Goal: Information Seeking & Learning: Learn about a topic

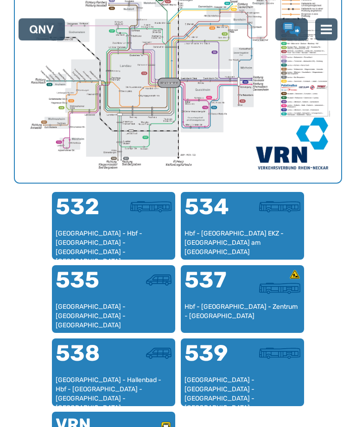
scroll to position [404, 0]
click at [235, 372] on div "539" at bounding box center [213, 358] width 58 height 33
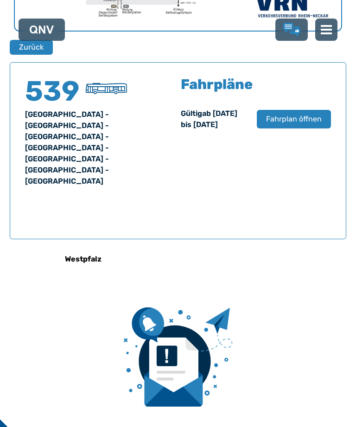
scroll to position [593, 0]
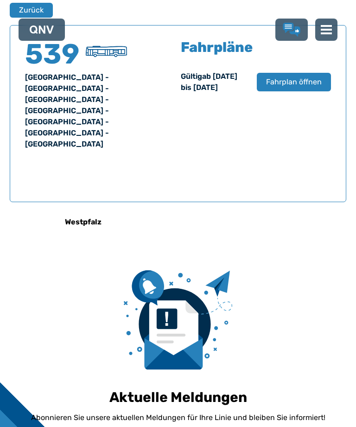
click at [283, 88] on span "Fahrplan öffnen" at bounding box center [294, 81] width 56 height 11
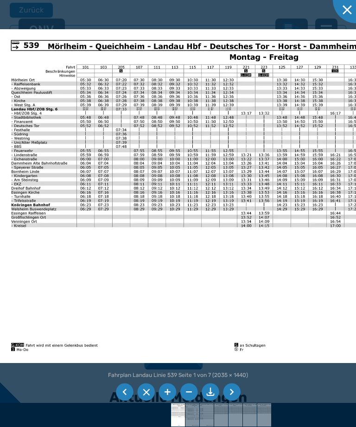
click at [243, 143] on img at bounding box center [236, 196] width 472 height 334
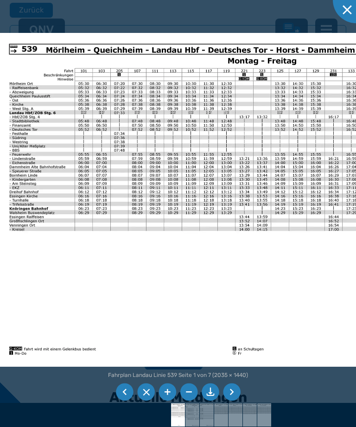
click at [252, 288] on img at bounding box center [234, 200] width 472 height 334
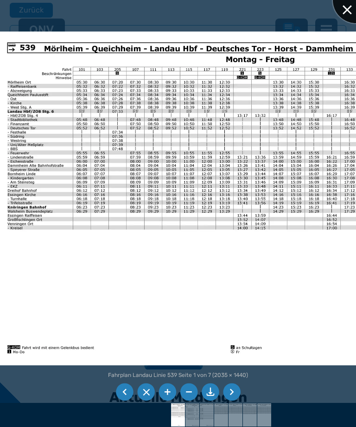
click at [341, 11] on div at bounding box center [356, 0] width 46 height 46
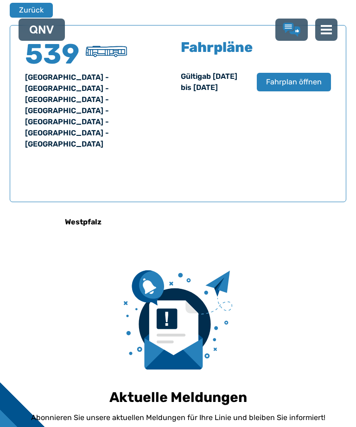
click at [23, 4] on button "Zurück" at bounding box center [31, 10] width 43 height 15
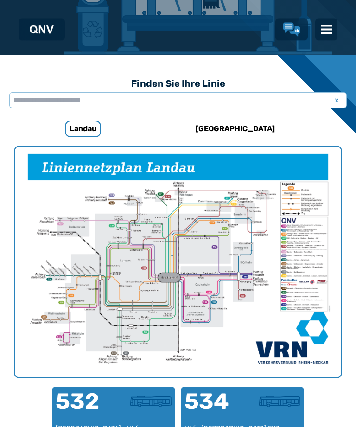
scroll to position [285, 0]
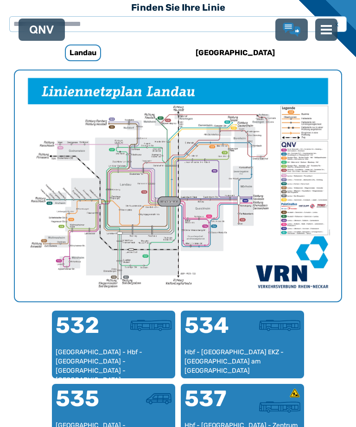
click at [219, 344] on div "534" at bounding box center [213, 330] width 58 height 33
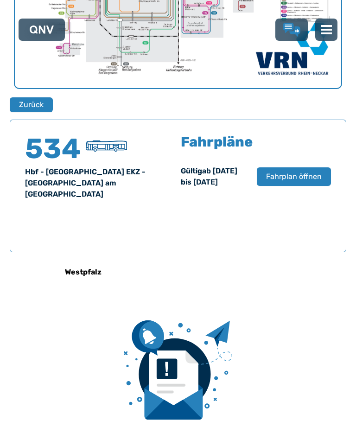
scroll to position [593, 0]
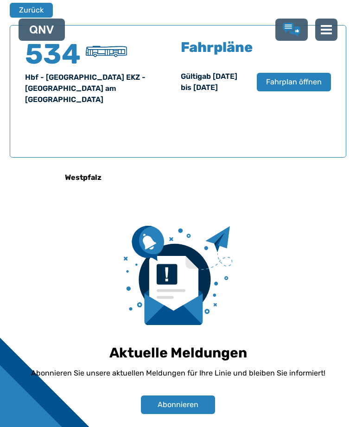
click at [279, 88] on span "Fahrplan öffnen" at bounding box center [294, 81] width 56 height 11
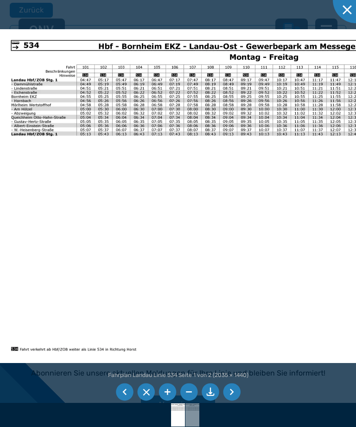
click at [122, 401] on li at bounding box center [125, 392] width 18 height 18
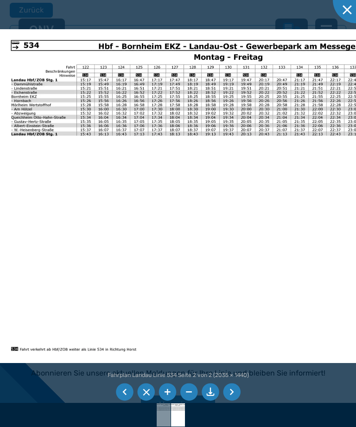
click at [125, 401] on li at bounding box center [125, 392] width 18 height 18
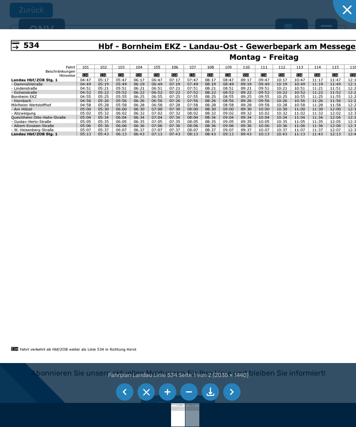
click at [125, 401] on li at bounding box center [125, 392] width 18 height 18
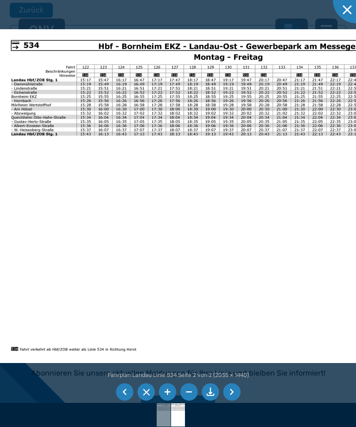
click at [114, 422] on div at bounding box center [178, 213] width 356 height 427
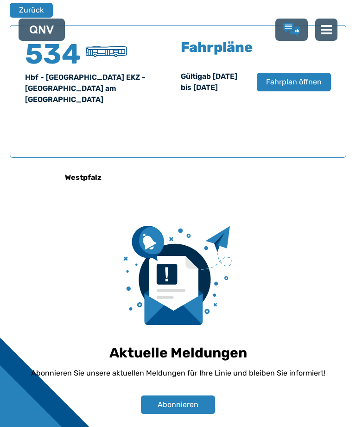
click at [32, 6] on button "Zurück" at bounding box center [31, 10] width 43 height 15
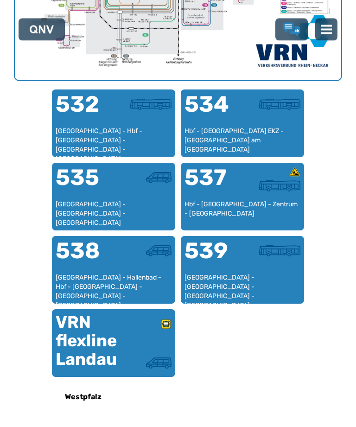
scroll to position [506, 0]
click at [222, 195] on div "537" at bounding box center [213, 182] width 58 height 33
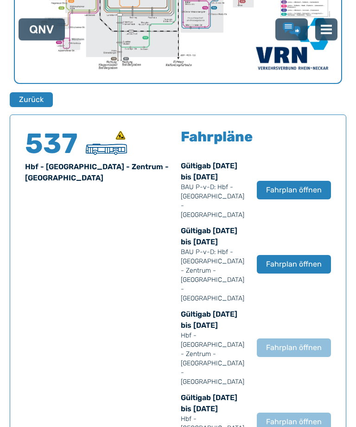
scroll to position [593, 0]
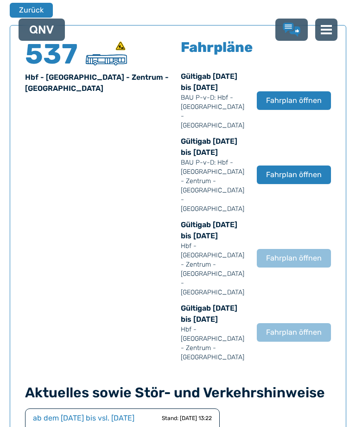
click at [291, 102] on span "Fahrplan öffnen" at bounding box center [294, 100] width 56 height 11
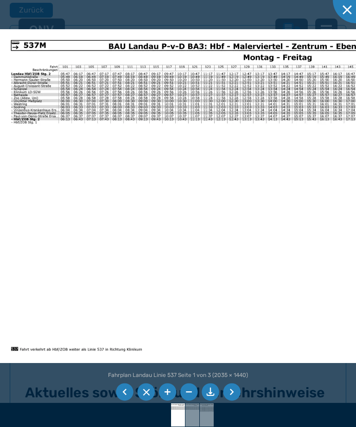
click at [221, 131] on img at bounding box center [236, 196] width 472 height 334
click at [121, 401] on li at bounding box center [125, 392] width 18 height 18
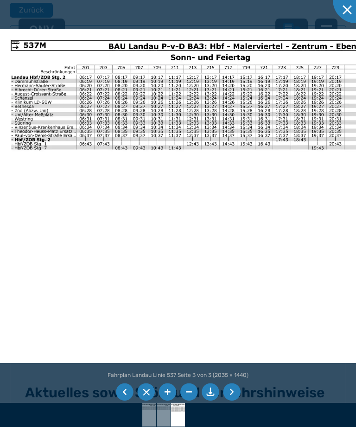
click at [123, 401] on li at bounding box center [125, 392] width 18 height 18
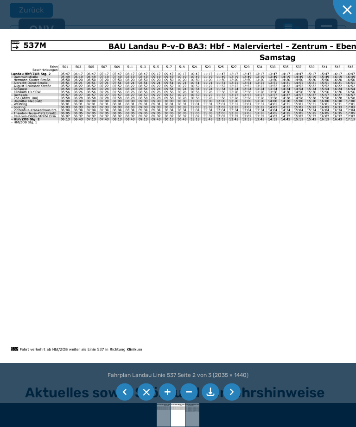
click at [118, 401] on li at bounding box center [125, 392] width 18 height 18
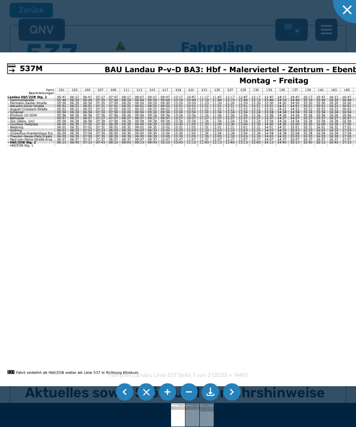
click at [117, 401] on li at bounding box center [125, 392] width 18 height 18
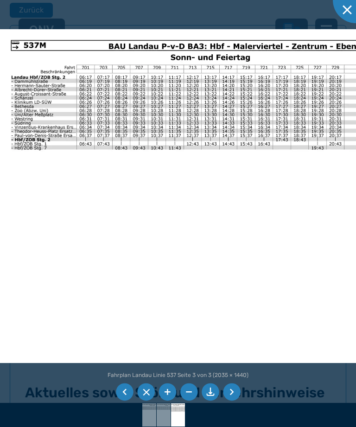
click at [126, 401] on li at bounding box center [125, 392] width 18 height 18
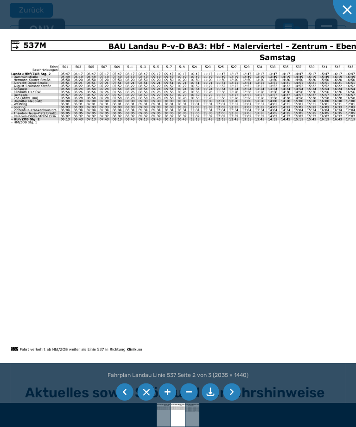
click at [121, 401] on li at bounding box center [125, 392] width 18 height 18
click at [119, 401] on li at bounding box center [125, 392] width 18 height 18
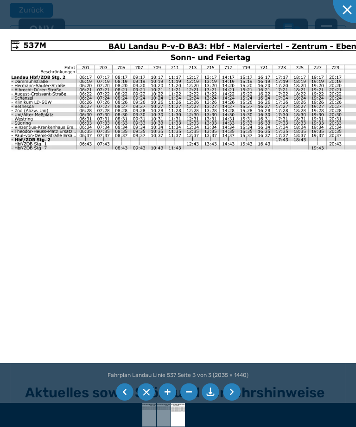
click at [123, 401] on li at bounding box center [125, 392] width 18 height 18
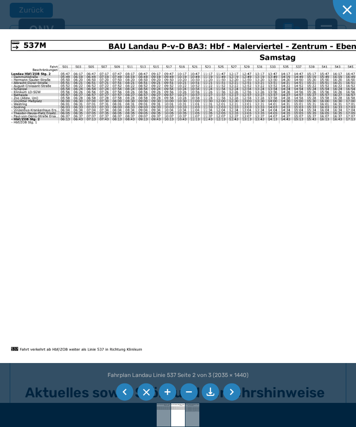
click at [119, 401] on li at bounding box center [125, 392] width 18 height 18
click at [338, 12] on div at bounding box center [356, 0] width 46 height 46
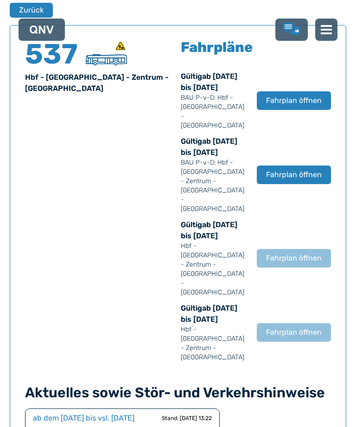
click at [29, 9] on button "Zurück" at bounding box center [31, 10] width 43 height 15
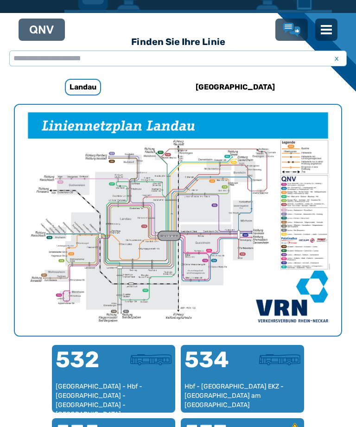
scroll to position [285, 0]
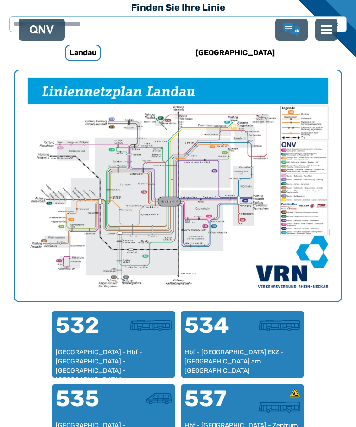
click at [109, 343] on div "532" at bounding box center [85, 330] width 58 height 33
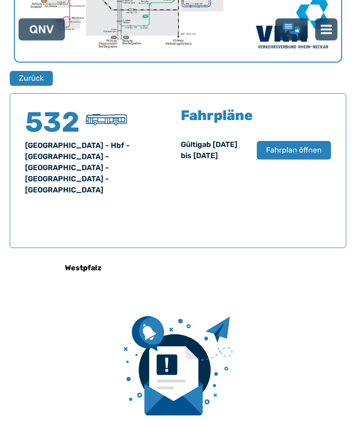
scroll to position [593, 0]
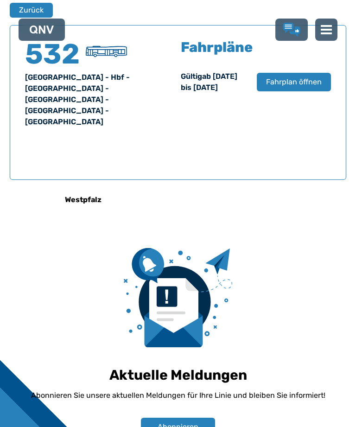
click at [287, 91] on button "Fahrplan öffnen" at bounding box center [294, 82] width 74 height 19
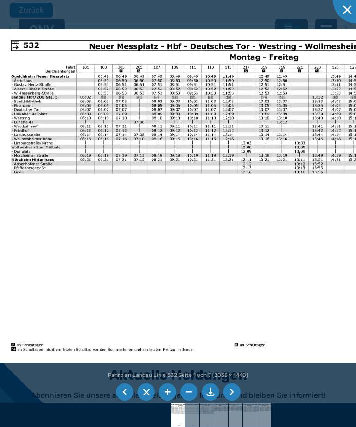
click at [126, 401] on li at bounding box center [125, 392] width 18 height 18
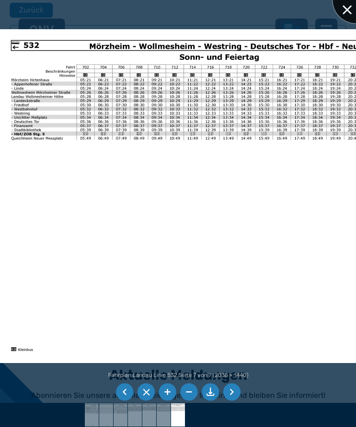
click at [343, 11] on div at bounding box center [356, 0] width 46 height 46
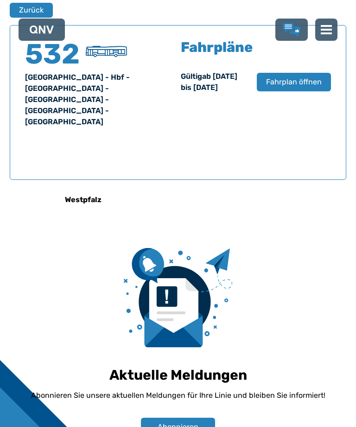
click at [23, 9] on button "Zurück" at bounding box center [31, 10] width 43 height 15
